Goal: Communication & Community: Ask a question

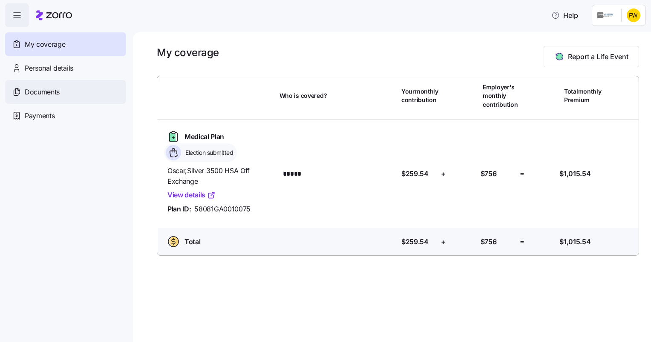
click at [46, 91] on span "Documents" at bounding box center [42, 92] width 35 height 11
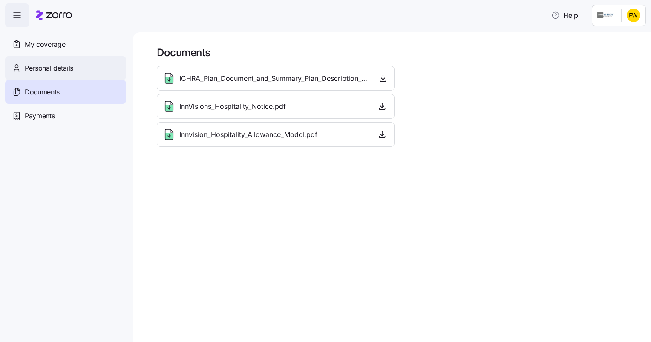
click at [57, 72] on span "Personal details" at bounding box center [49, 68] width 49 height 11
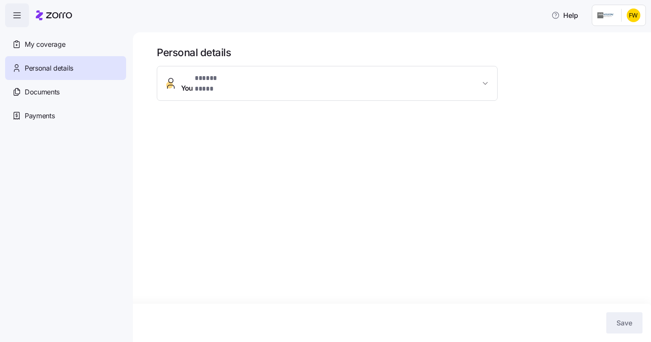
click at [53, 46] on span "My coverage" at bounding box center [45, 44] width 40 height 11
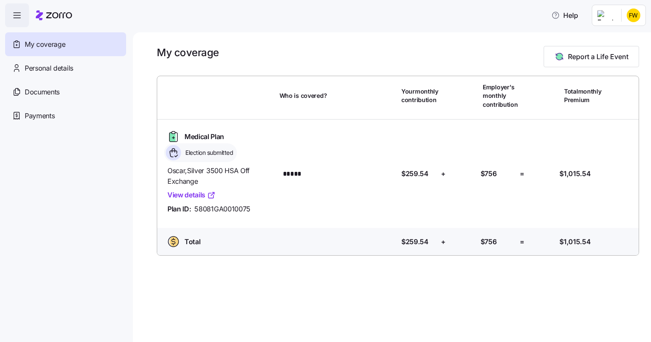
click at [19, 18] on icon "button" at bounding box center [17, 15] width 10 height 10
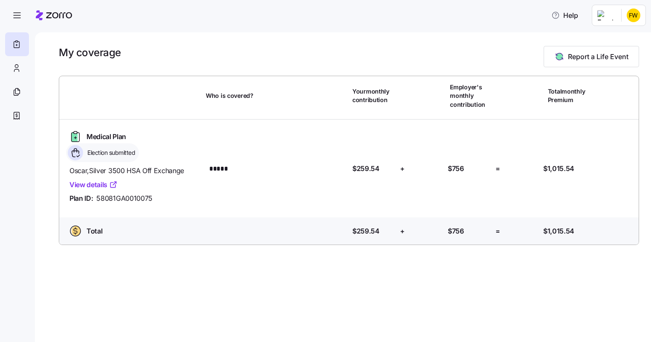
click at [97, 188] on link "View details" at bounding box center [93, 185] width 48 height 11
click at [19, 43] on icon at bounding box center [17, 45] width 6 height 6
click at [17, 71] on icon at bounding box center [16, 68] width 9 height 10
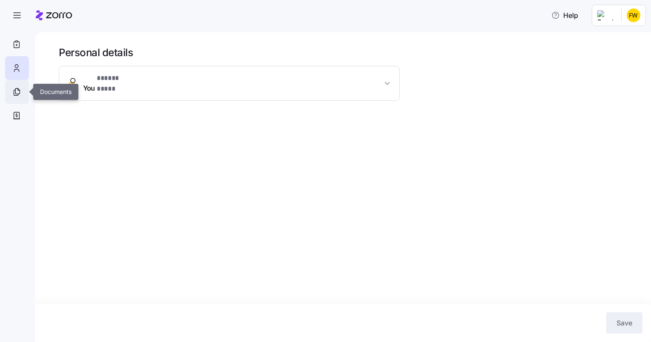
click at [14, 92] on icon at bounding box center [16, 93] width 4 height 6
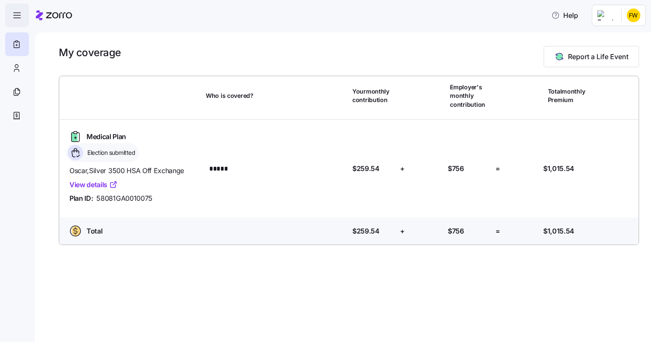
click at [15, 20] on span "button" at bounding box center [17, 15] width 23 height 23
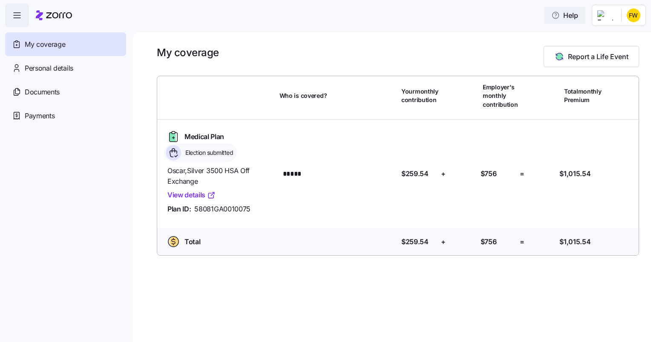
click at [576, 16] on span "Help" at bounding box center [564, 15] width 27 height 10
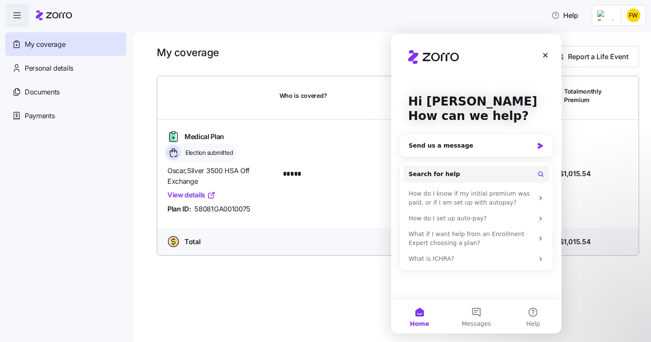
click at [426, 282] on div "Hi [PERSON_NAME] 👋 How can we help? Send us a message Search for help How do I …" at bounding box center [476, 166] width 170 height 265
click at [459, 173] on button "Search for help" at bounding box center [476, 174] width 146 height 17
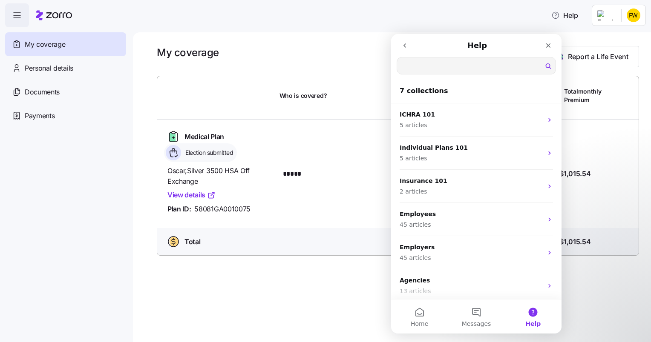
click at [365, 99] on div "Who is covered?" at bounding box center [337, 95] width 122 height 29
click at [404, 46] on icon "go back" at bounding box center [404, 45] width 7 height 7
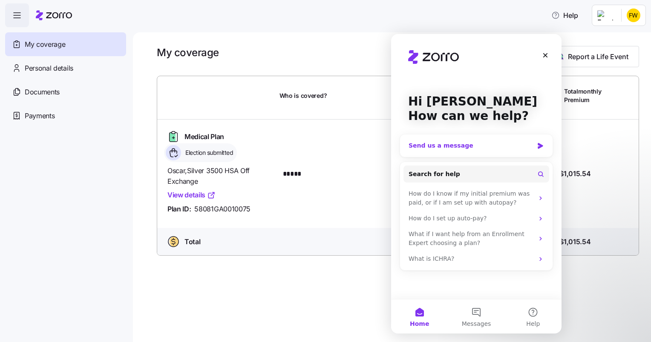
click at [418, 142] on div "Send us a message" at bounding box center [470, 145] width 125 height 9
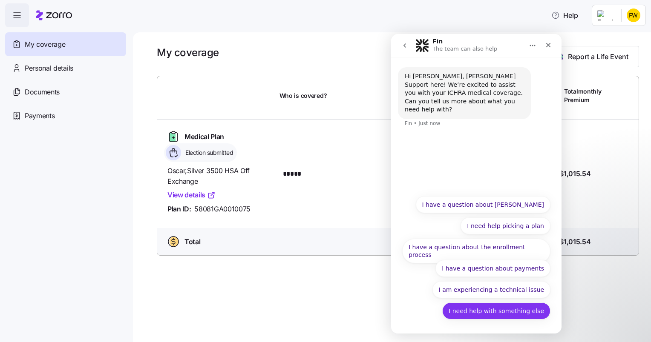
click at [496, 315] on button "I need help with something else" at bounding box center [496, 311] width 108 height 17
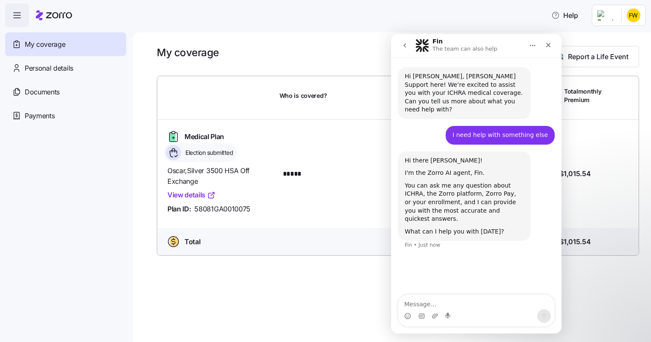
click at [420, 303] on textarea "Message…" at bounding box center [476, 302] width 156 height 14
type textarea "I have not received my coverage information or insurance cards"
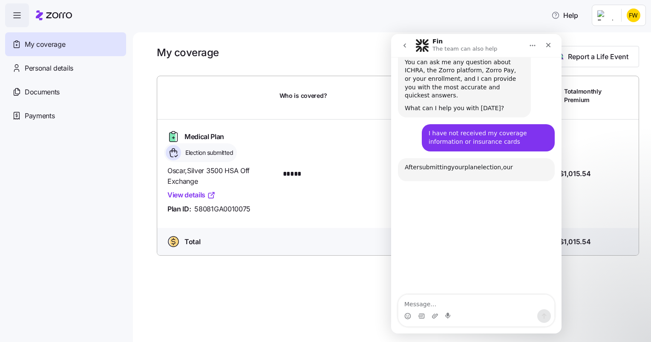
scroll to position [176, 0]
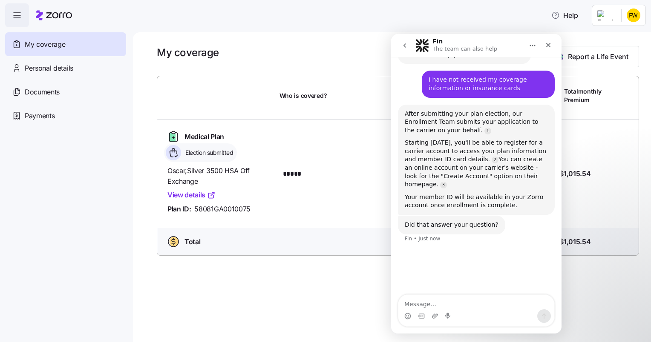
click at [418, 305] on textarea "Message…" at bounding box center [476, 302] width 156 height 14
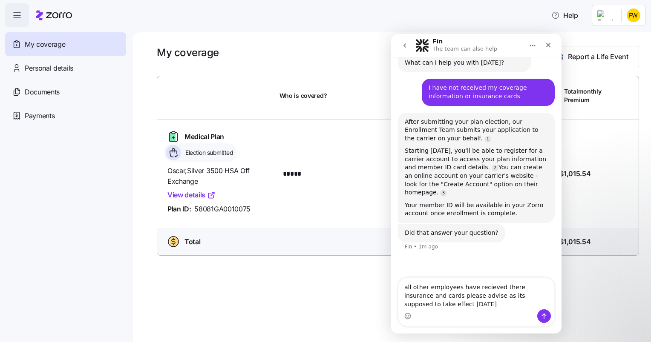
scroll to position [167, 0]
type textarea "all other employees have received there insurance and cards please advise as it…"
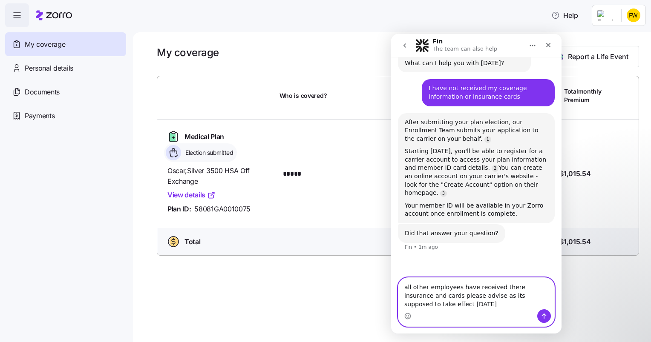
click at [422, 306] on textarea "all other employees have received there insurance and cards please advise as it…" at bounding box center [476, 294] width 156 height 32
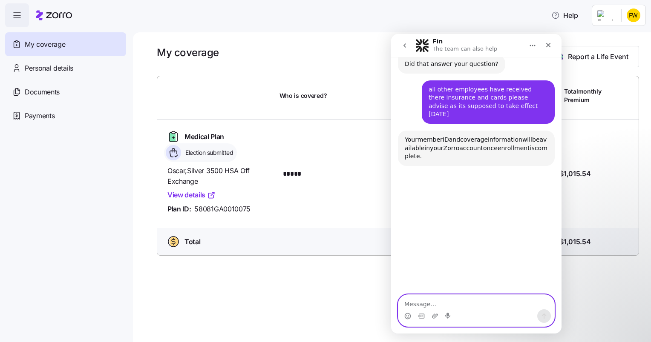
scroll to position [338, 0]
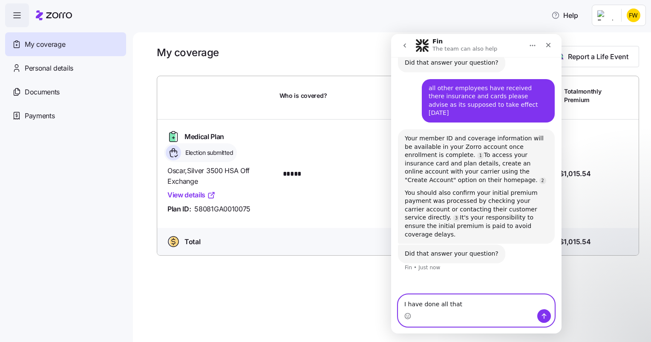
type textarea "I have done all that"
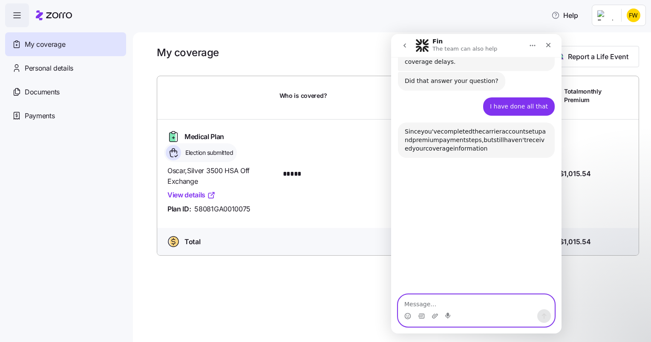
scroll to position [513, 0]
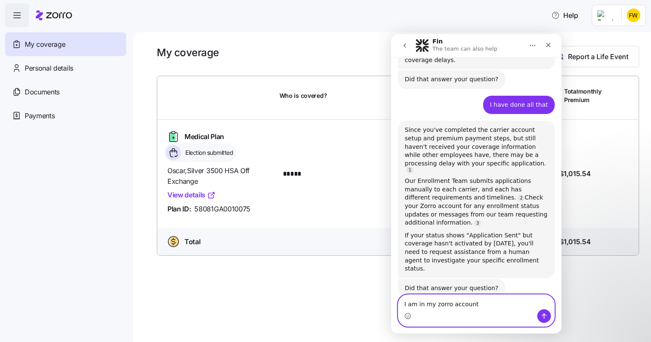
type textarea "I am in my zorro account"
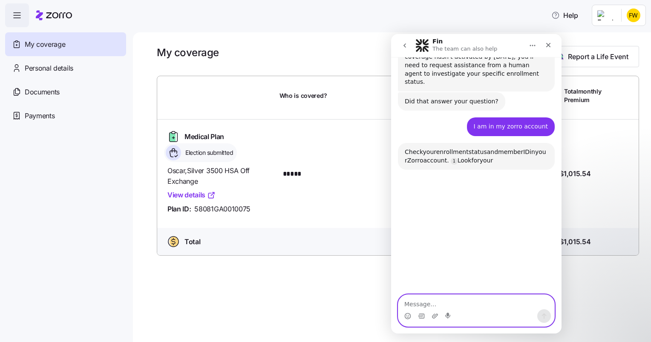
scroll to position [700, 0]
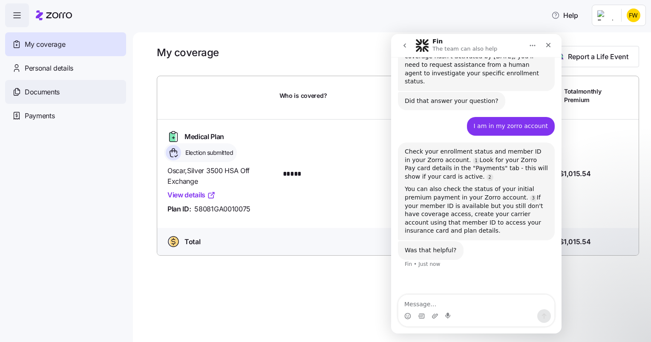
click at [54, 92] on span "Documents" at bounding box center [42, 92] width 35 height 11
